Goal: Task Accomplishment & Management: Use online tool/utility

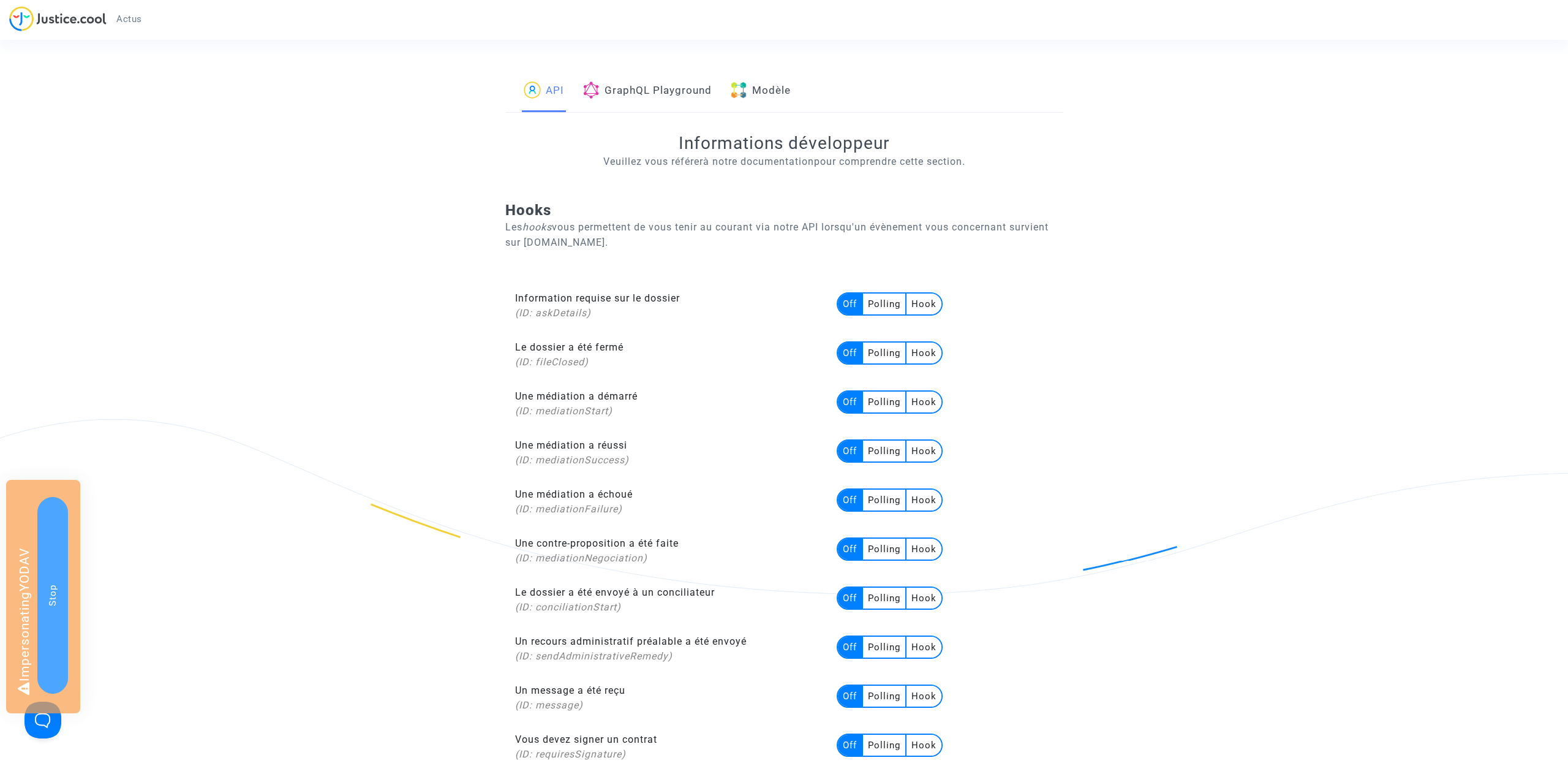
click at [783, 88] on link "Modèle" at bounding box center [760, 91] width 61 height 42
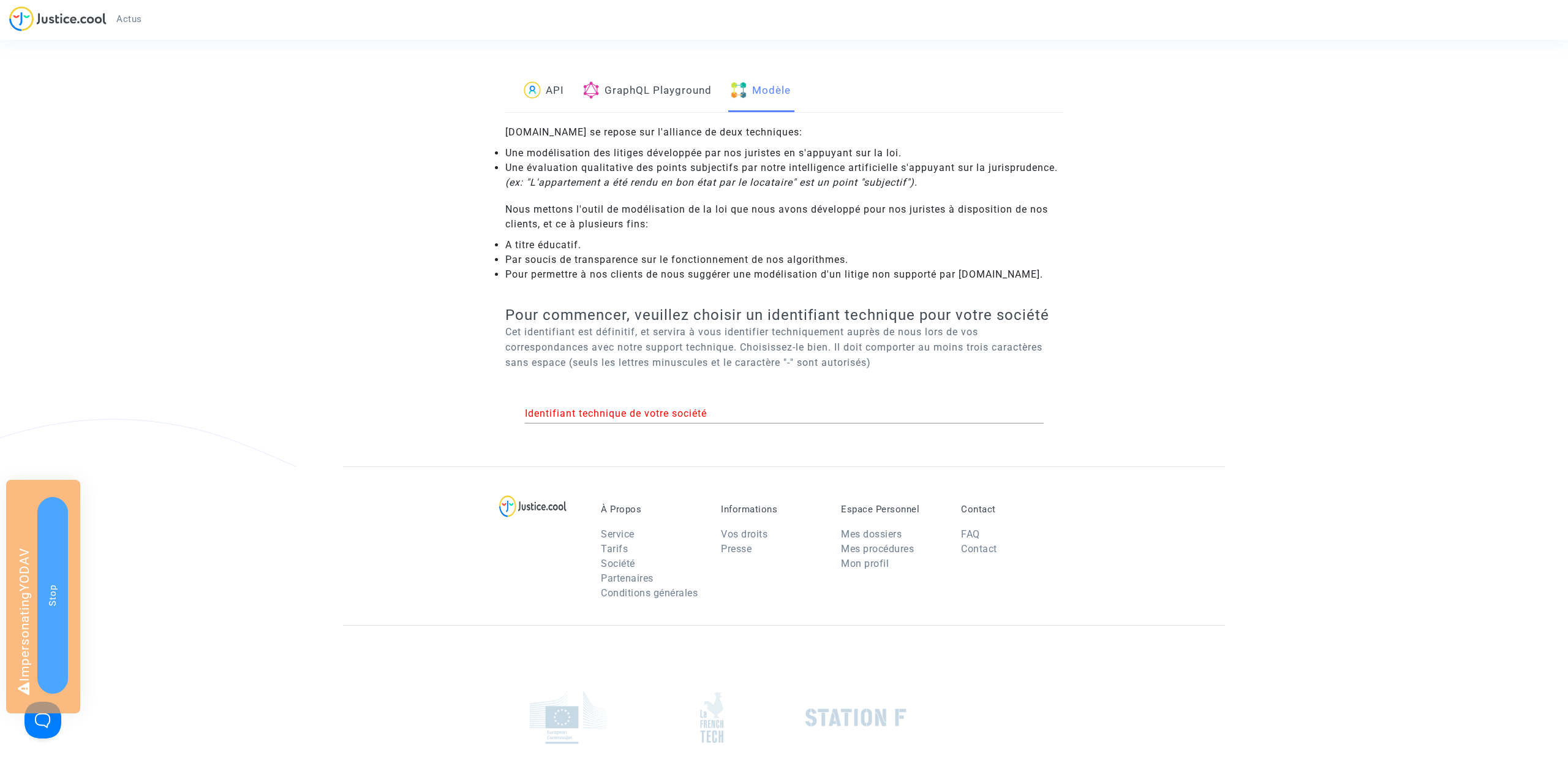
click at [554, 93] on link "API" at bounding box center [544, 91] width 40 height 42
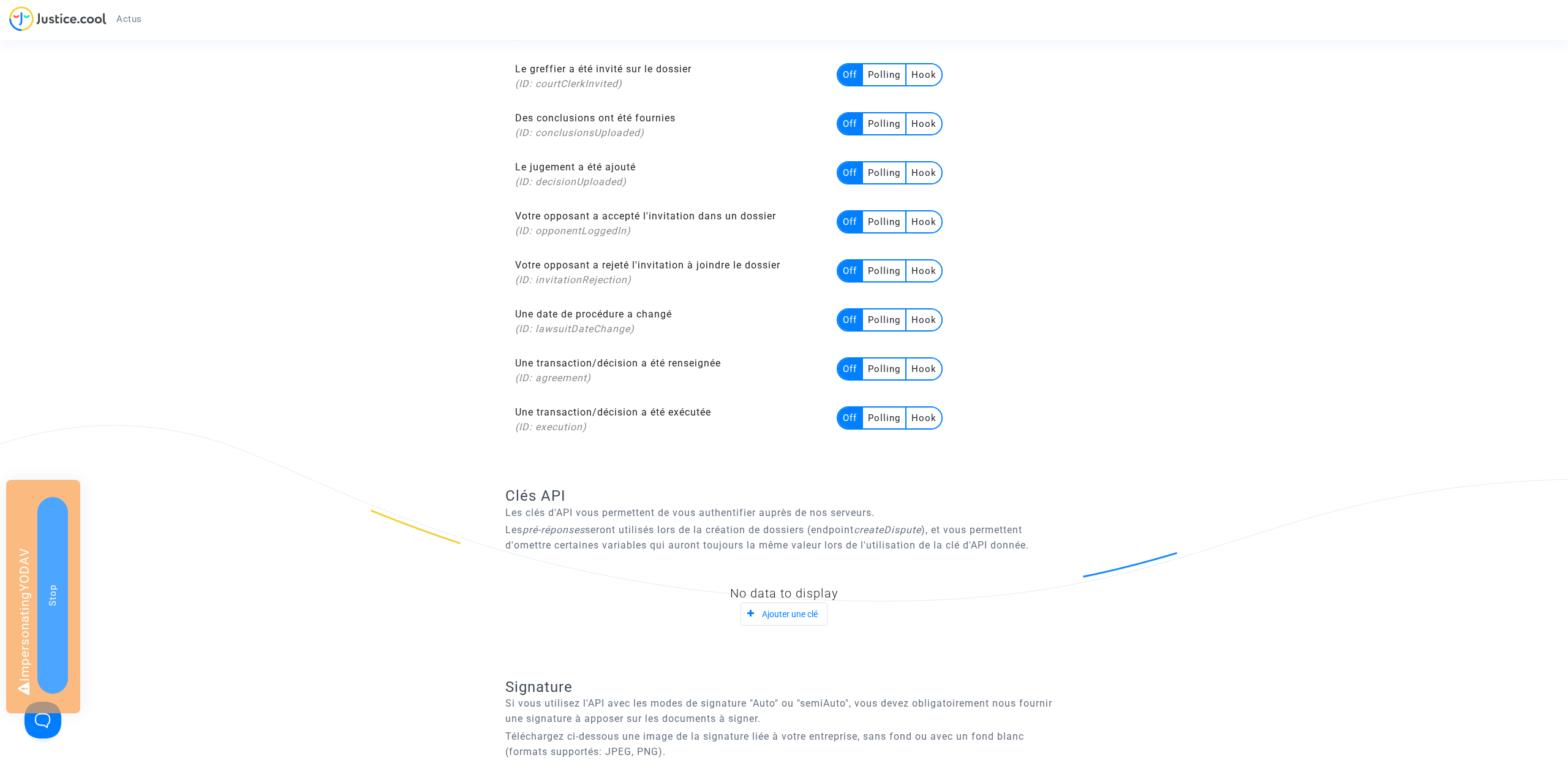
scroll to position [1052, 0]
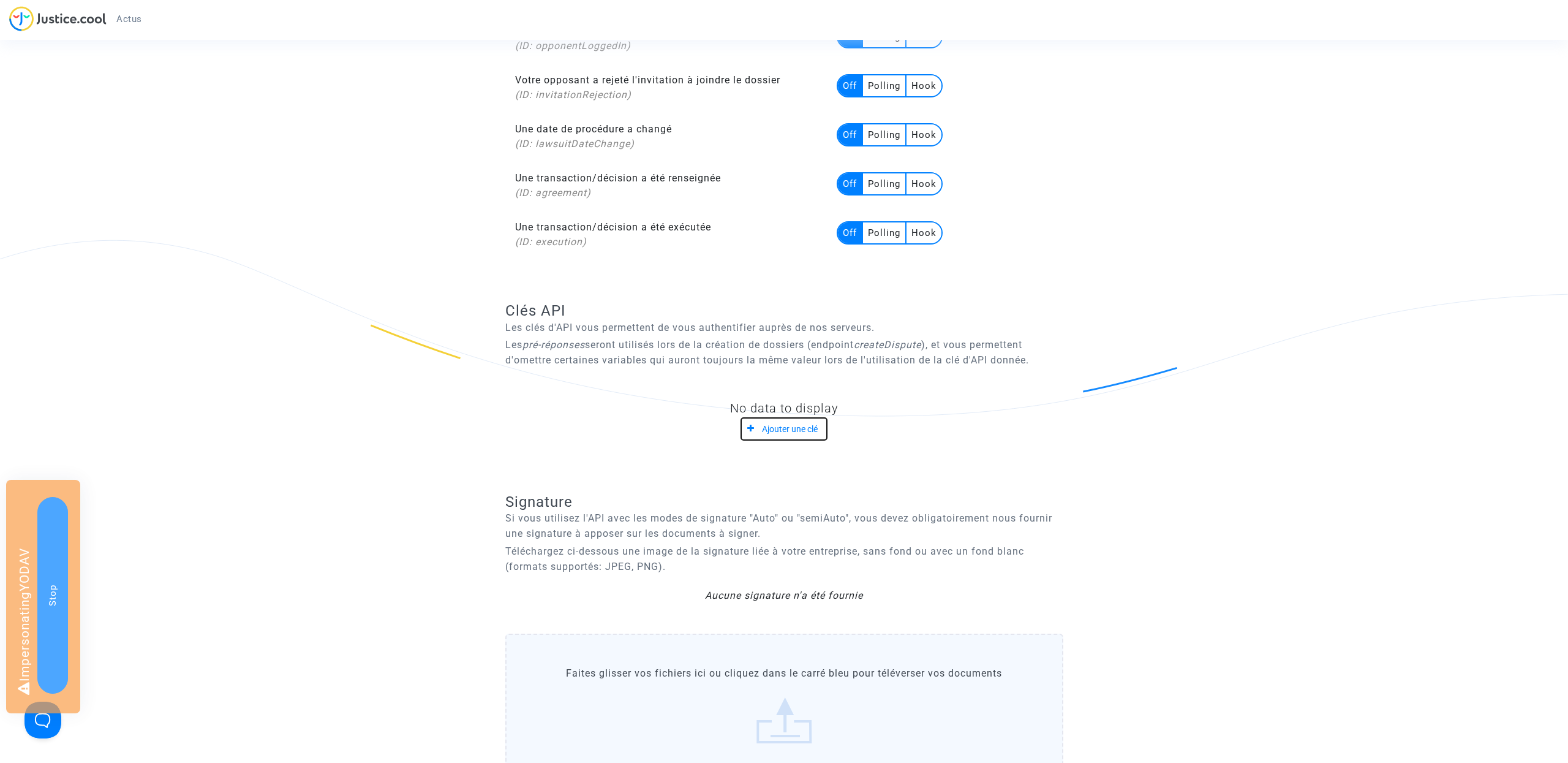
click at [790, 428] on span "Ajouter une clé" at bounding box center [790, 430] width 56 height 10
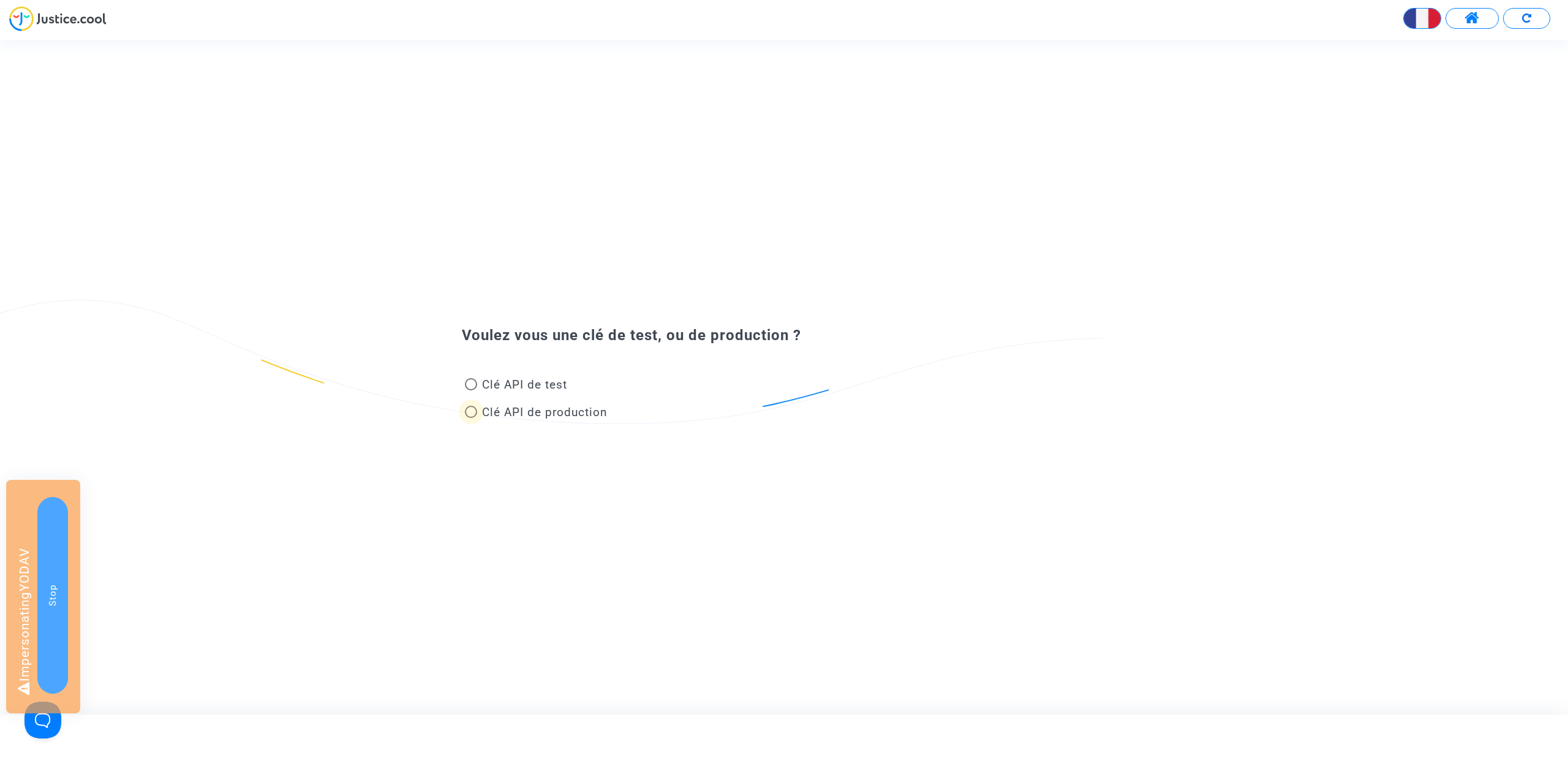
click at [546, 418] on span "Clé API de production" at bounding box center [545, 412] width 126 height 14
click at [471, 418] on input "Clé API de production" at bounding box center [471, 418] width 1 height 1
radio input "true"
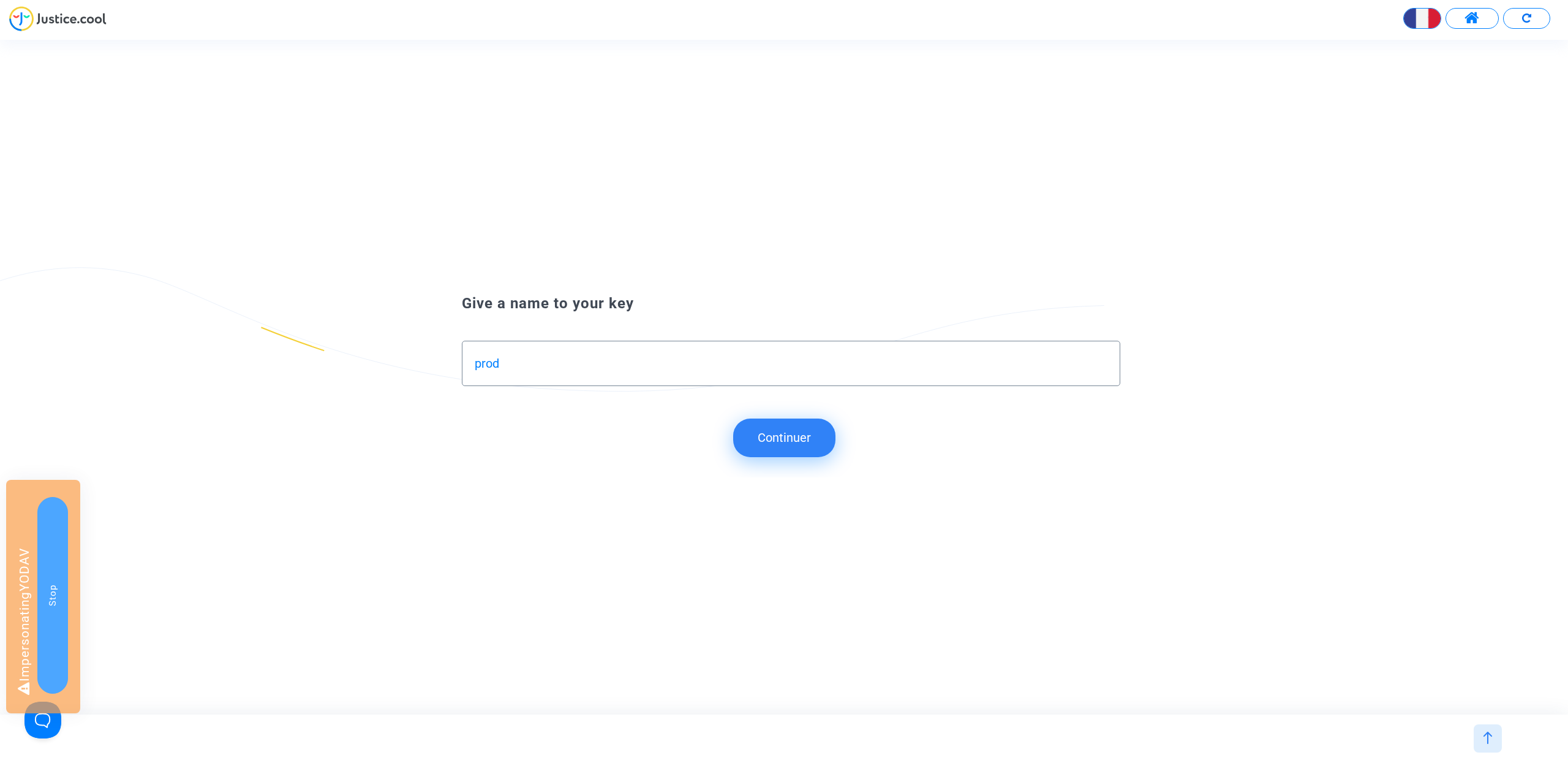
type input "prod"
click at [820, 435] on button "Continuer" at bounding box center [785, 437] width 102 height 38
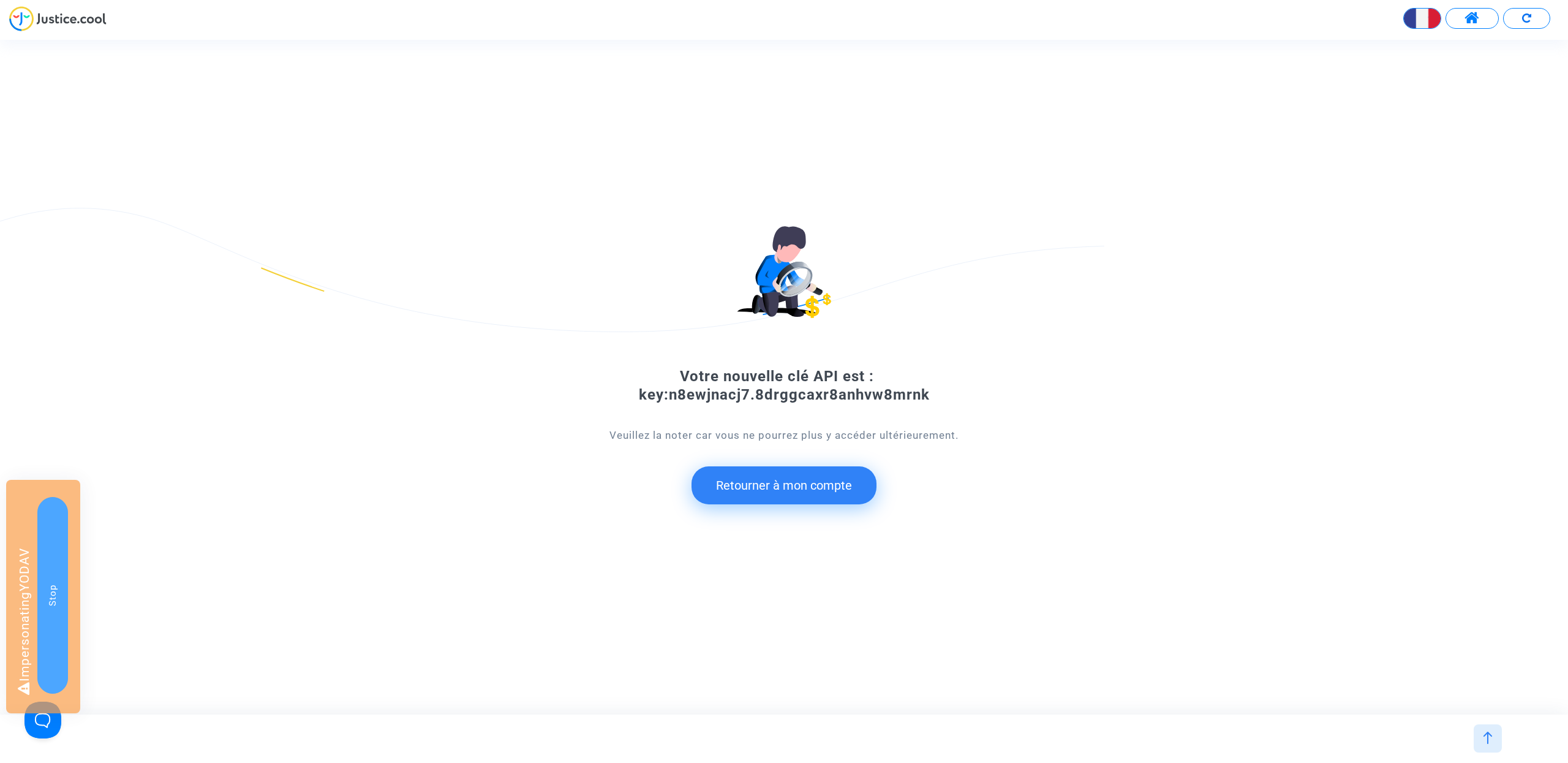
click at [666, 394] on div "Votre nouvelle clé API est : key:n8ewjnacj7.8drggcaxr8anhvw8mrnk" at bounding box center [784, 385] width 706 height 37
copy div "key:n8ewjnacj7.8drggcaxr8anhvw8mrnk"
click at [831, 477] on button "Retourner à mon compte" at bounding box center [784, 485] width 185 height 38
